Goal: Task Accomplishment & Management: Manage account settings

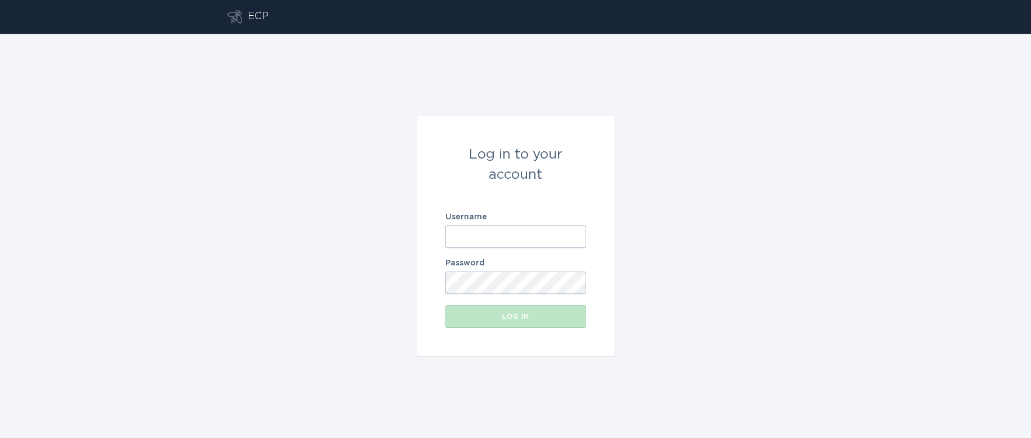
click at [807, 200] on div "Log in to your account Username Password Log in" at bounding box center [515, 236] width 1031 height 405
click at [482, 235] on input "Username" at bounding box center [515, 237] width 141 height 23
click at [504, 232] on input "Username" at bounding box center [515, 237] width 141 height 23
type input "[US_STATE][EMAIL_ADDRESS][DOMAIN_NAME]"
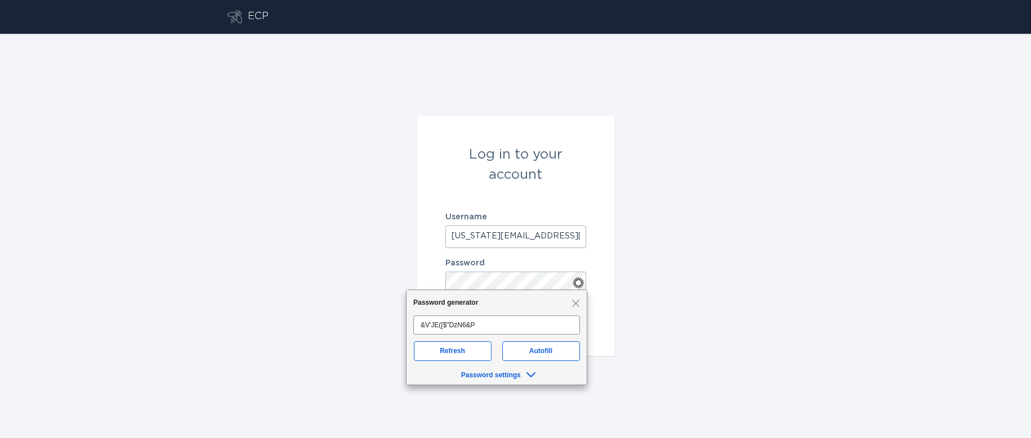
click at [687, 229] on div "Log in to your account Username [US_STATE][EMAIL_ADDRESS][DOMAIN_NAME] Password…" at bounding box center [515, 236] width 1031 height 405
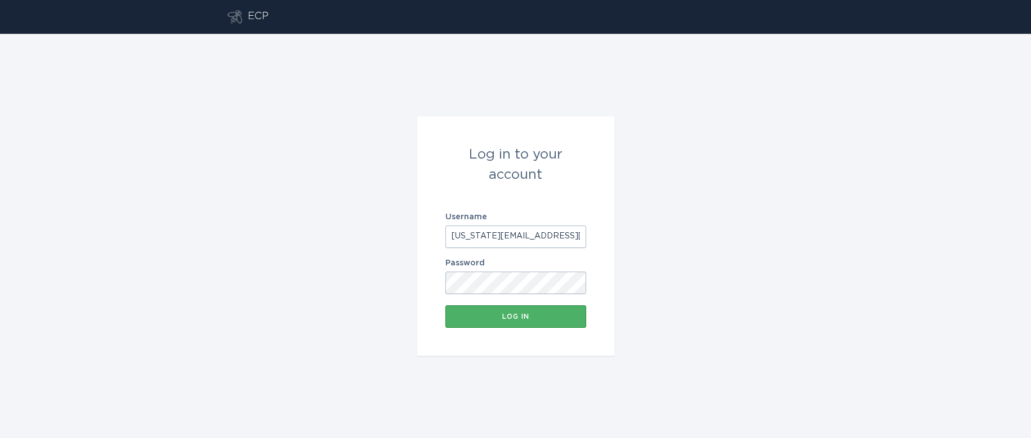
click at [496, 320] on div "Log in" at bounding box center [515, 316] width 129 height 7
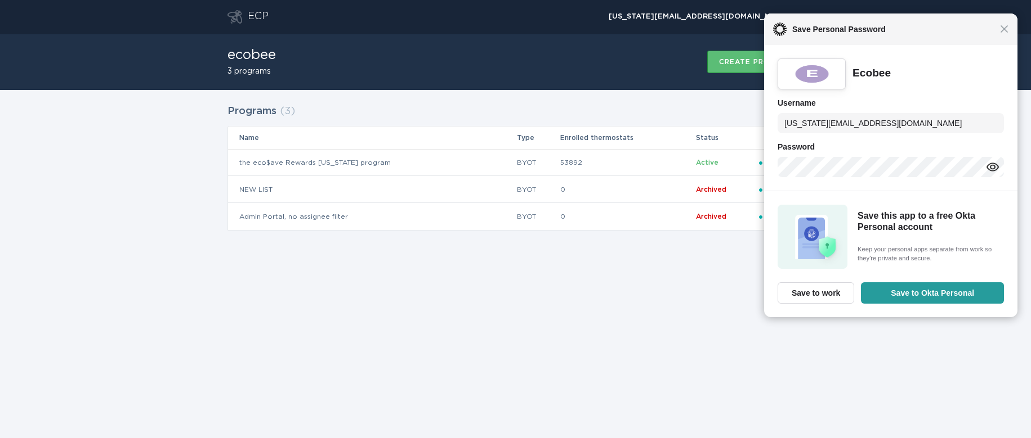
click at [533, 410] on div "ECP [US_STATE][EMAIL_ADDRESS][DOMAIN_NAME] Chevron ecobee 3 programs Create pro…" at bounding box center [515, 219] width 1031 height 438
click at [1010, 32] on div "Close Save Personal Password" at bounding box center [890, 30] width 254 height 32
click at [1004, 30] on span "Close" at bounding box center [1004, 29] width 8 height 8
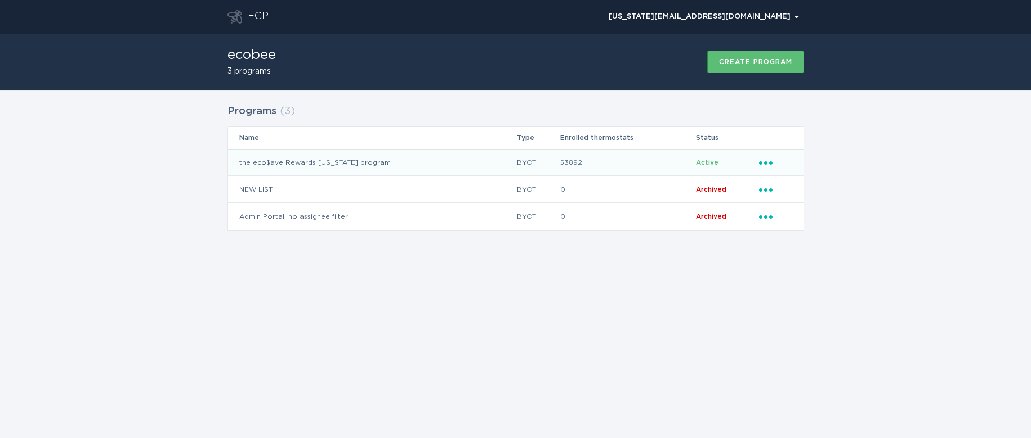
click at [764, 164] on icon "Ellipsis" at bounding box center [767, 161] width 16 height 10
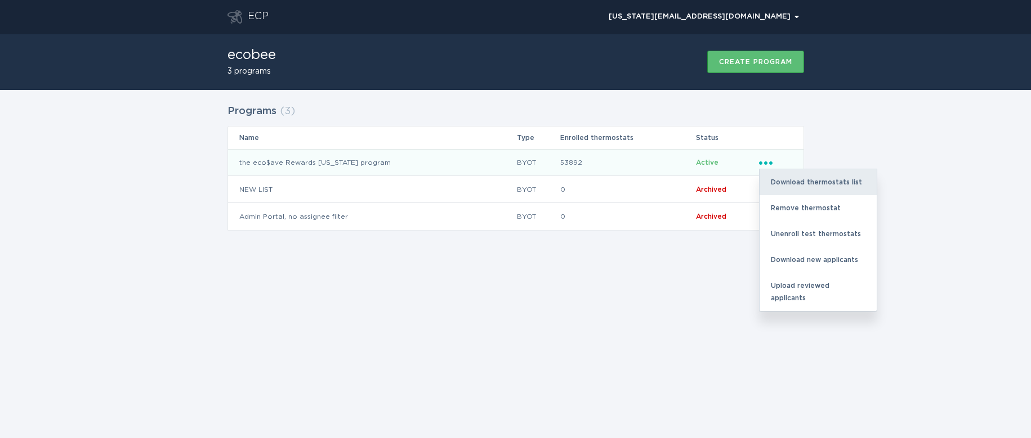
click at [817, 179] on div "Download thermostats list" at bounding box center [817, 182] width 117 height 26
click at [294, 343] on div "ECP [US_STATE][EMAIL_ADDRESS][DOMAIN_NAME] Chevron ecobee 3 programs Create pro…" at bounding box center [515, 219] width 1031 height 438
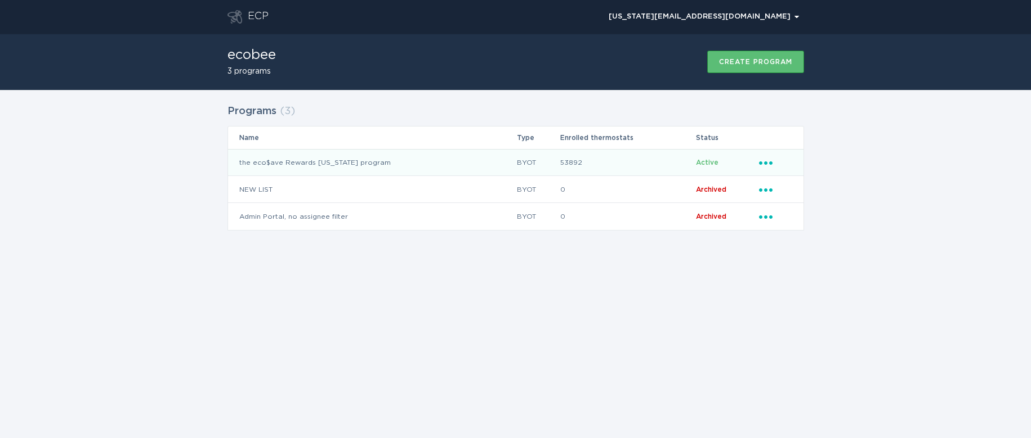
click at [767, 159] on icon "Ellipsis" at bounding box center [767, 161] width 16 height 10
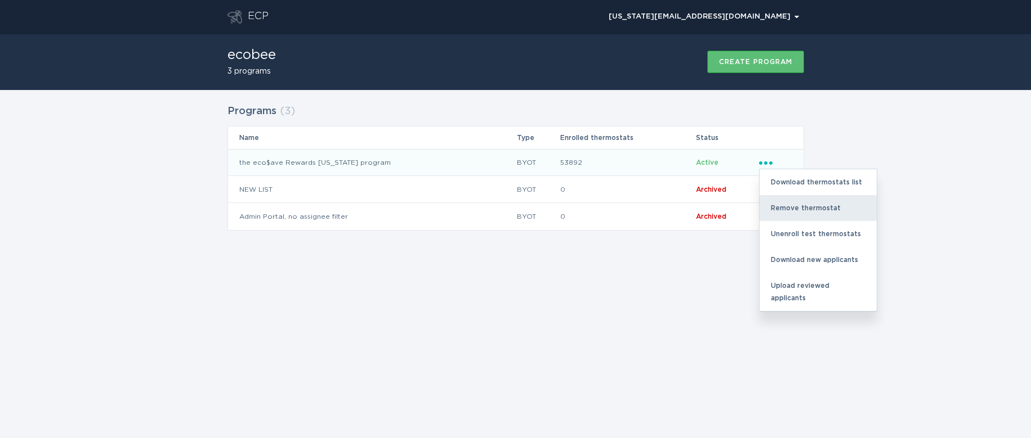
click at [816, 207] on div "Remove thermostat" at bounding box center [817, 208] width 117 height 26
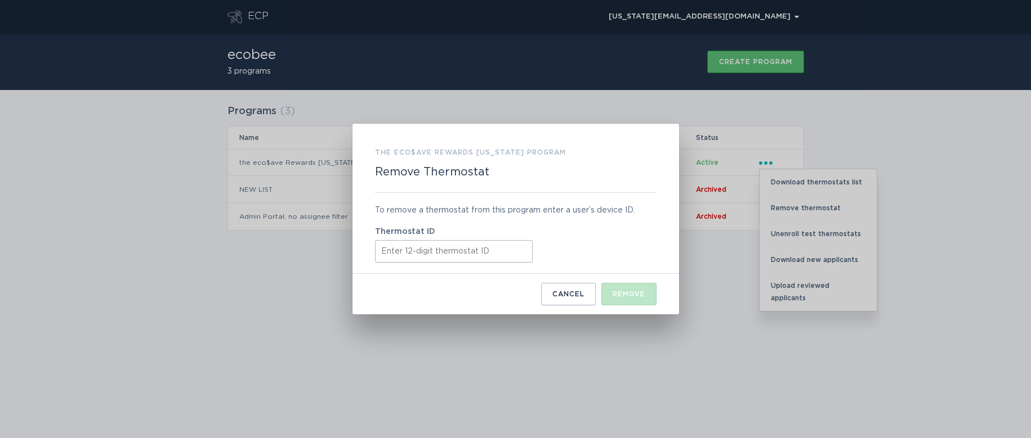
click at [434, 256] on input "Thermostat ID" at bounding box center [454, 251] width 158 height 23
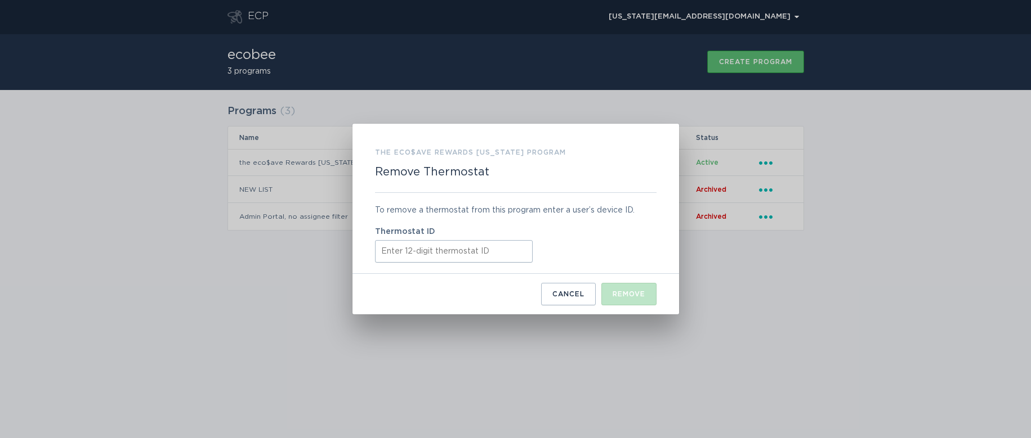
paste input "531652151539"
click at [636, 292] on div "Remove" at bounding box center [628, 294] width 33 height 7
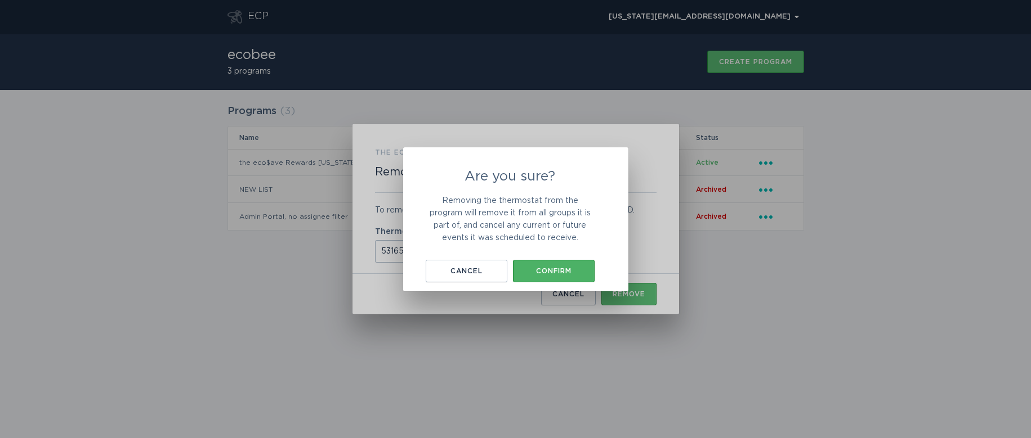
click at [552, 269] on div "Confirm" at bounding box center [553, 271] width 70 height 7
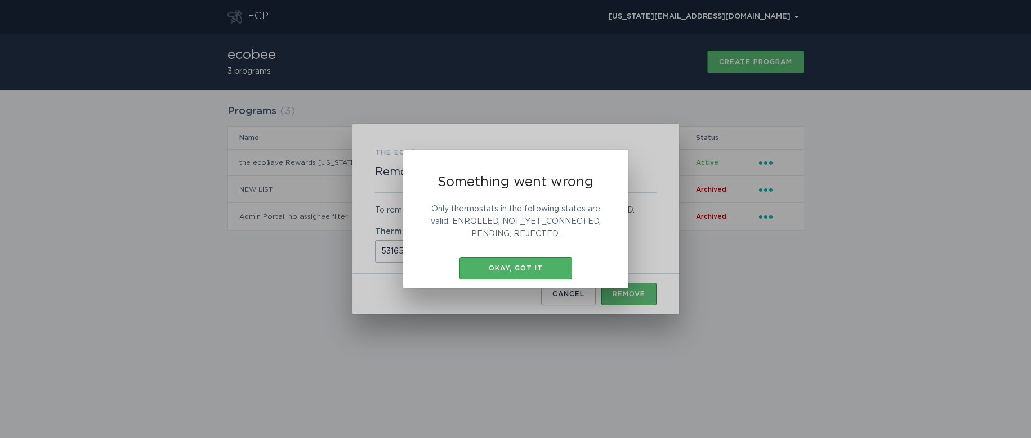
click at [494, 268] on div "Okay, got it" at bounding box center [515, 268] width 101 height 7
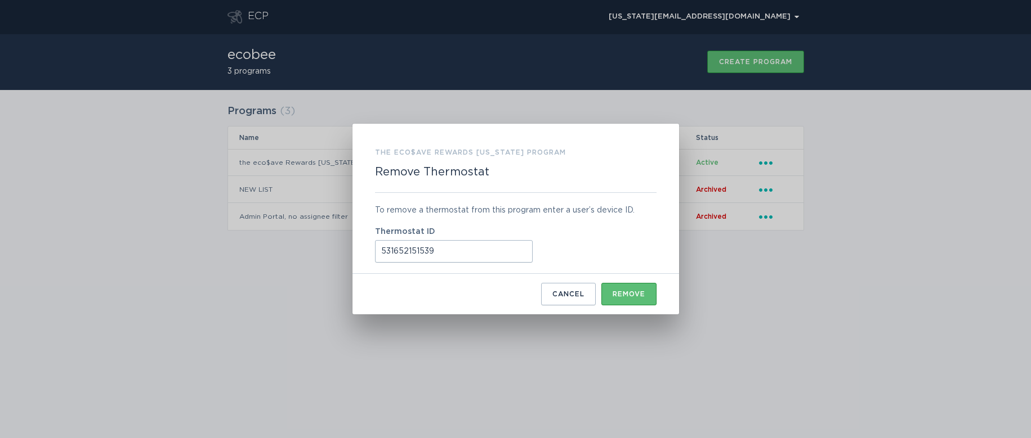
click at [434, 249] on input "531652151539" at bounding box center [454, 251] width 158 height 23
paste input "35874004"
type input "531635874004"
click at [628, 290] on button "Remove" at bounding box center [628, 294] width 55 height 23
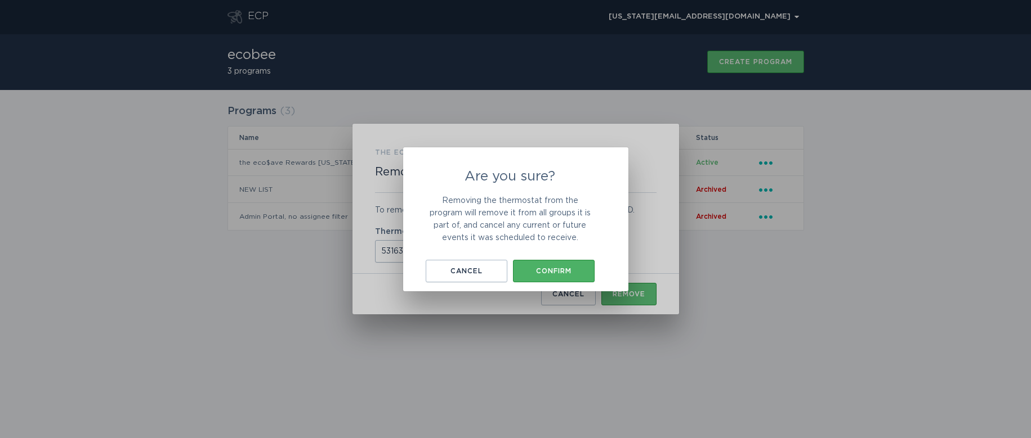
click at [554, 268] on div "Confirm" at bounding box center [553, 271] width 70 height 7
